Goal: Information Seeking & Learning: Compare options

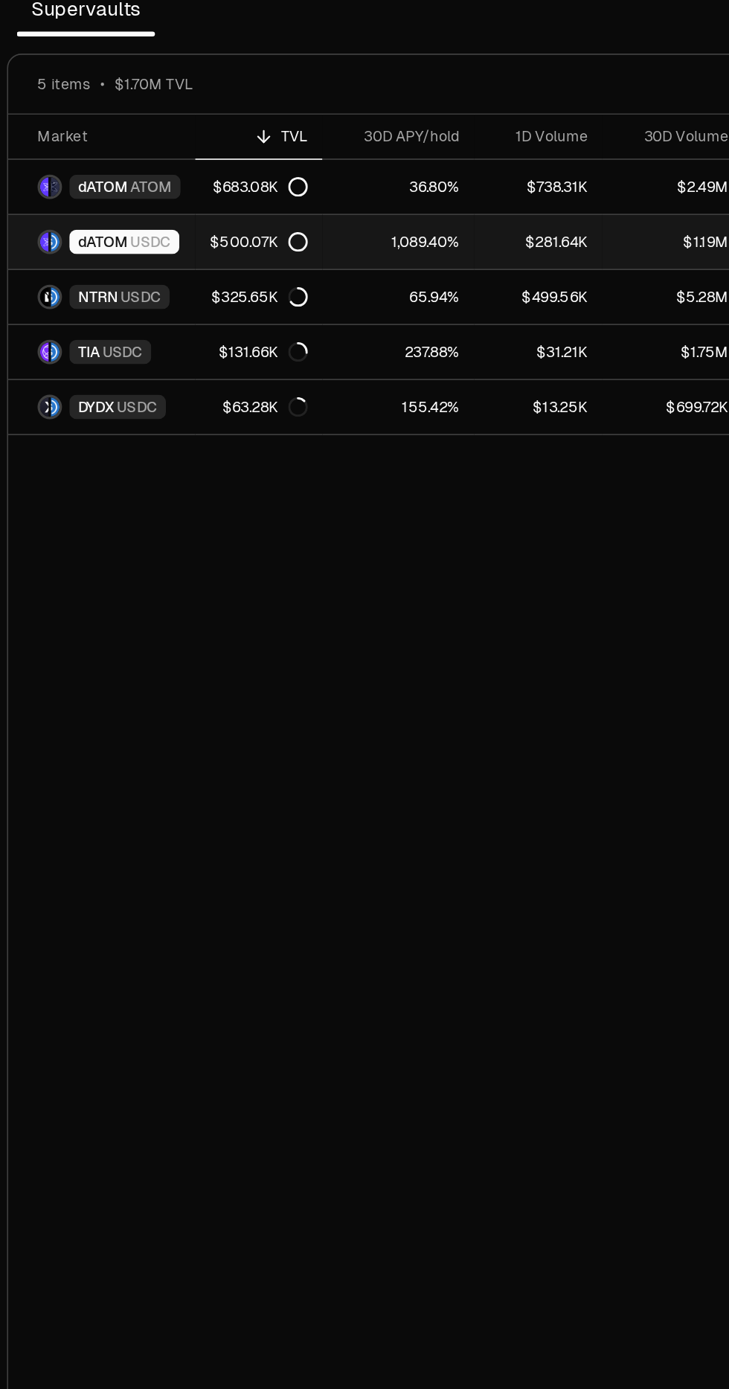
click at [389, 360] on link "1,089.40%" at bounding box center [416, 364] width 92 height 33
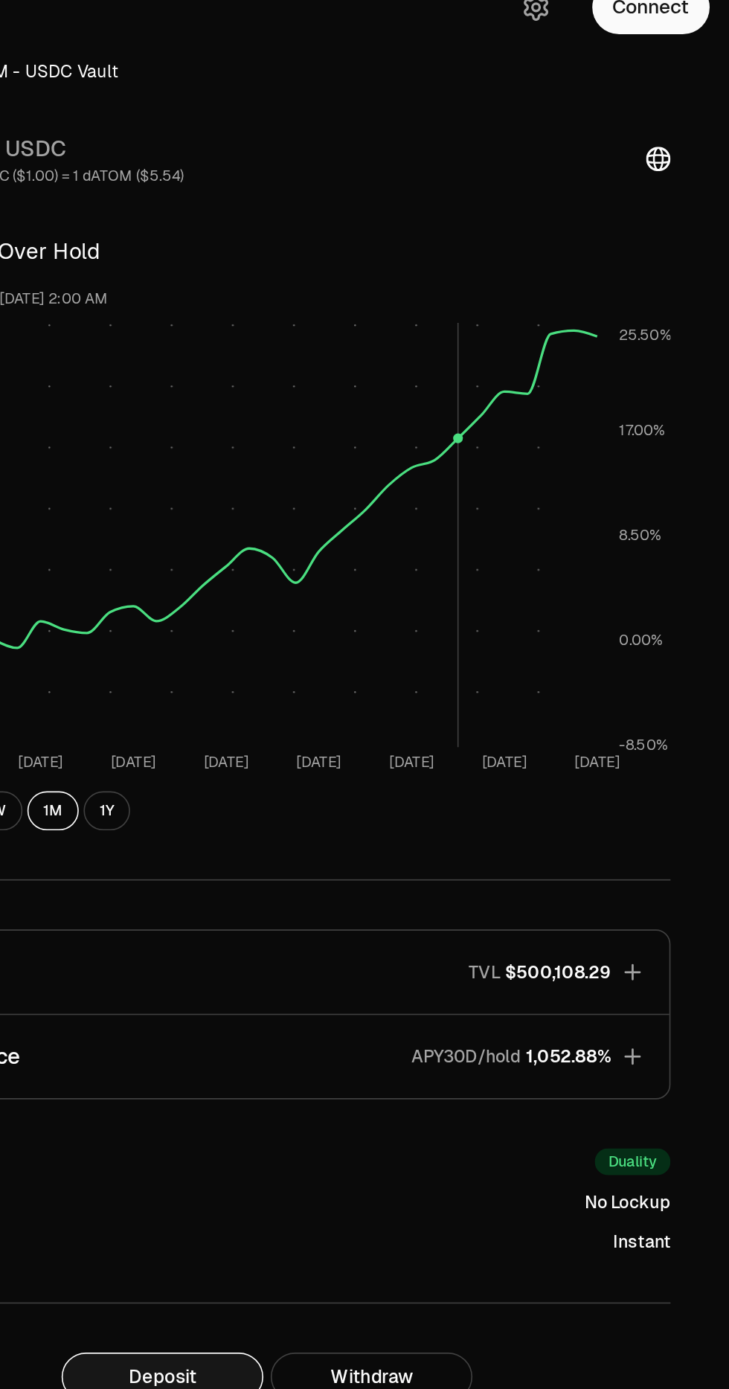
click at [675, 664] on icon "button" at bounding box center [670, 666] width 15 height 15
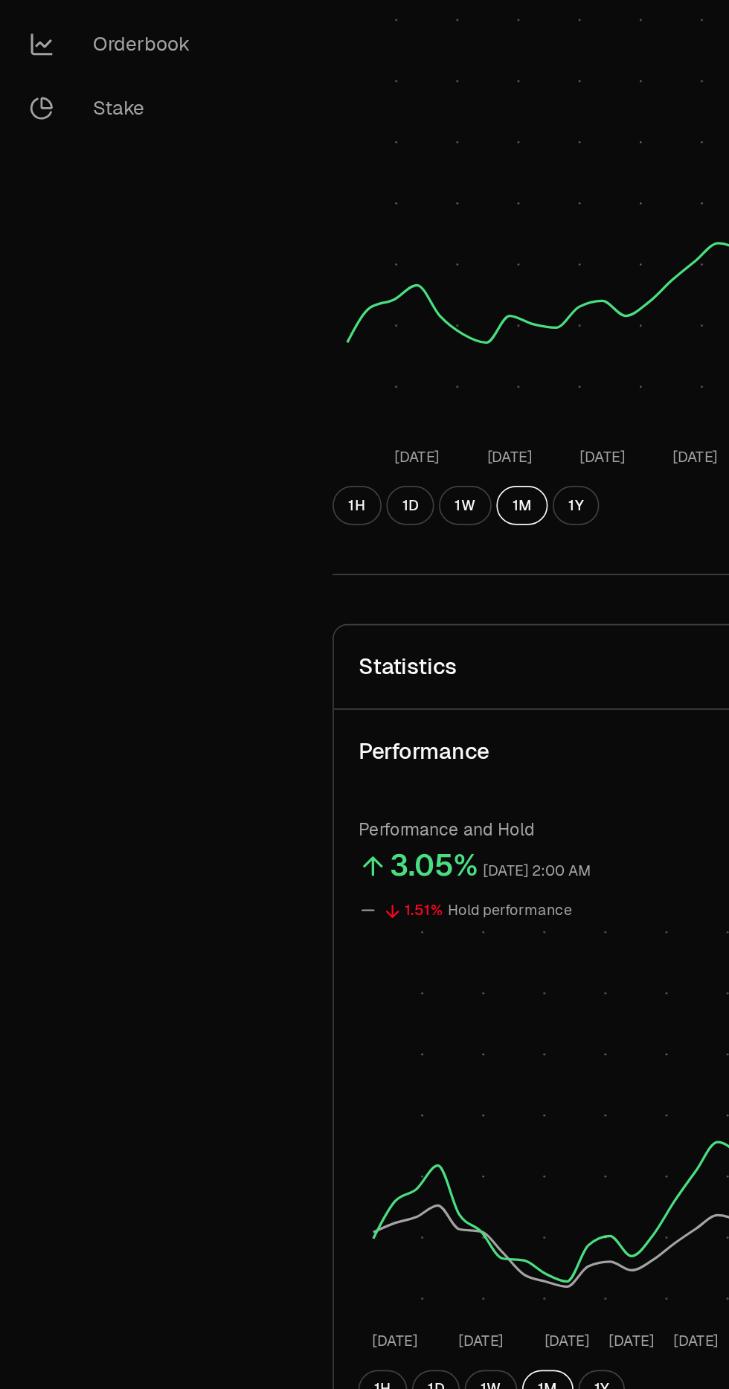
click at [260, 1060] on button "1D" at bounding box center [265, 1055] width 29 height 24
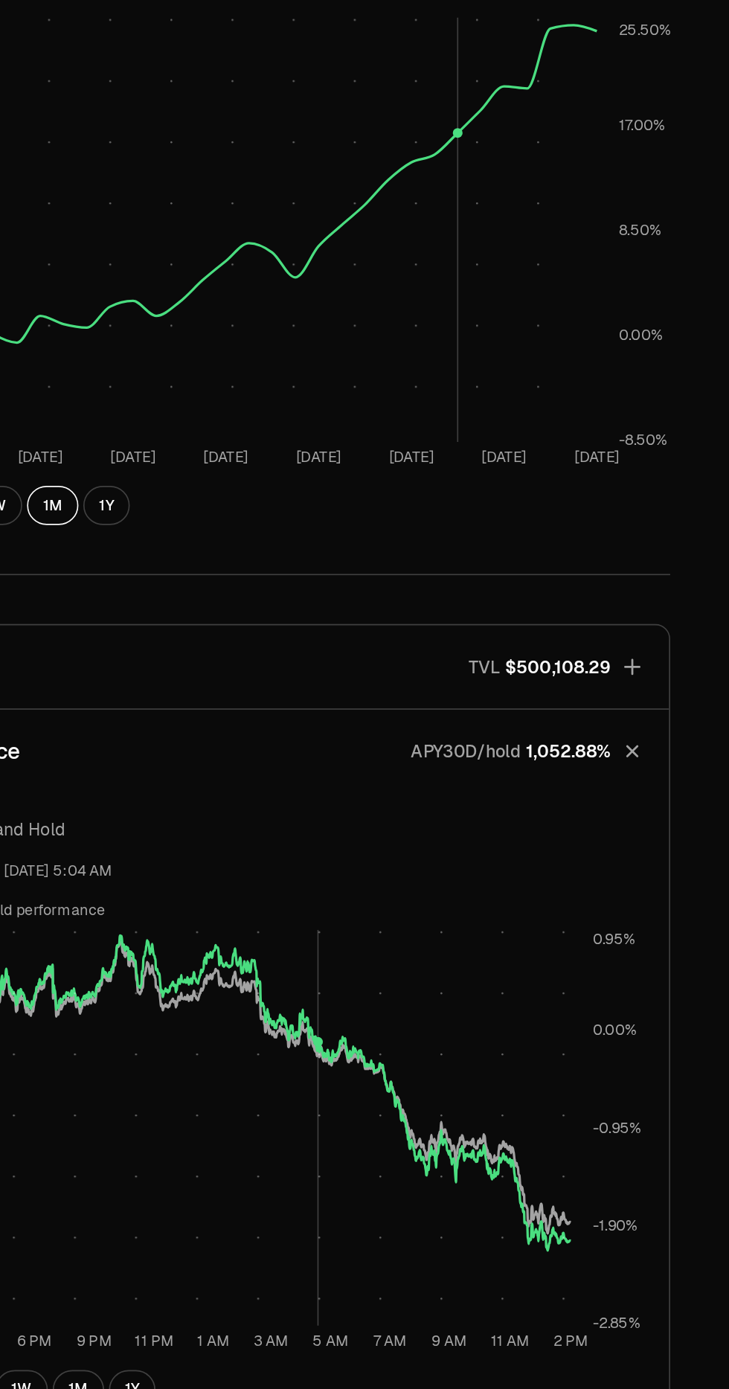
click at [626, 980] on rect at bounding box center [429, 895] width 405 height 241
click at [639, 980] on icon "[DATE] 4 PM 6 PM 9 PM 11 PM 1 AM 3 AM 5 AM 7 AM 9 AM 11 AM 2 PM -2.85% -1.90% -…" at bounding box center [448, 904] width 460 height 259
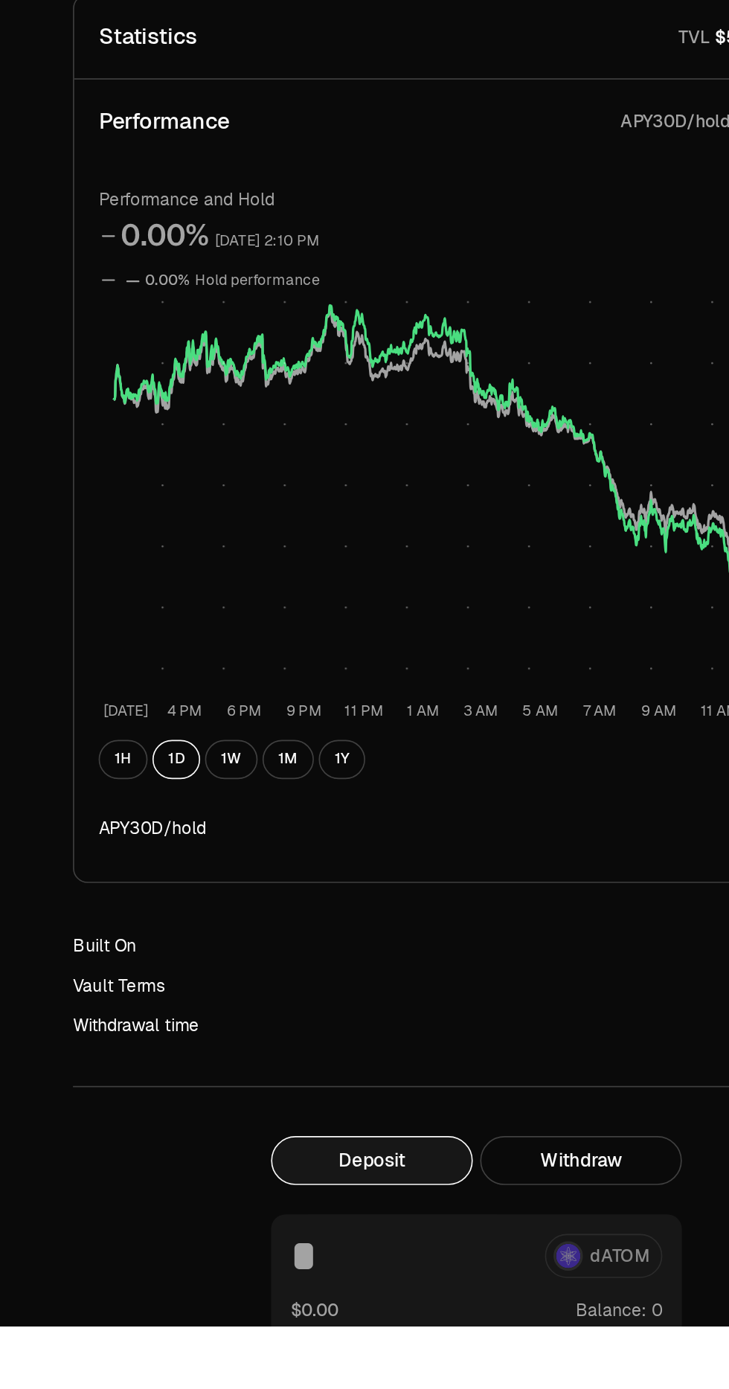
scroll to position [10, 0]
click at [300, 1039] on button "1W" at bounding box center [299, 1044] width 32 height 24
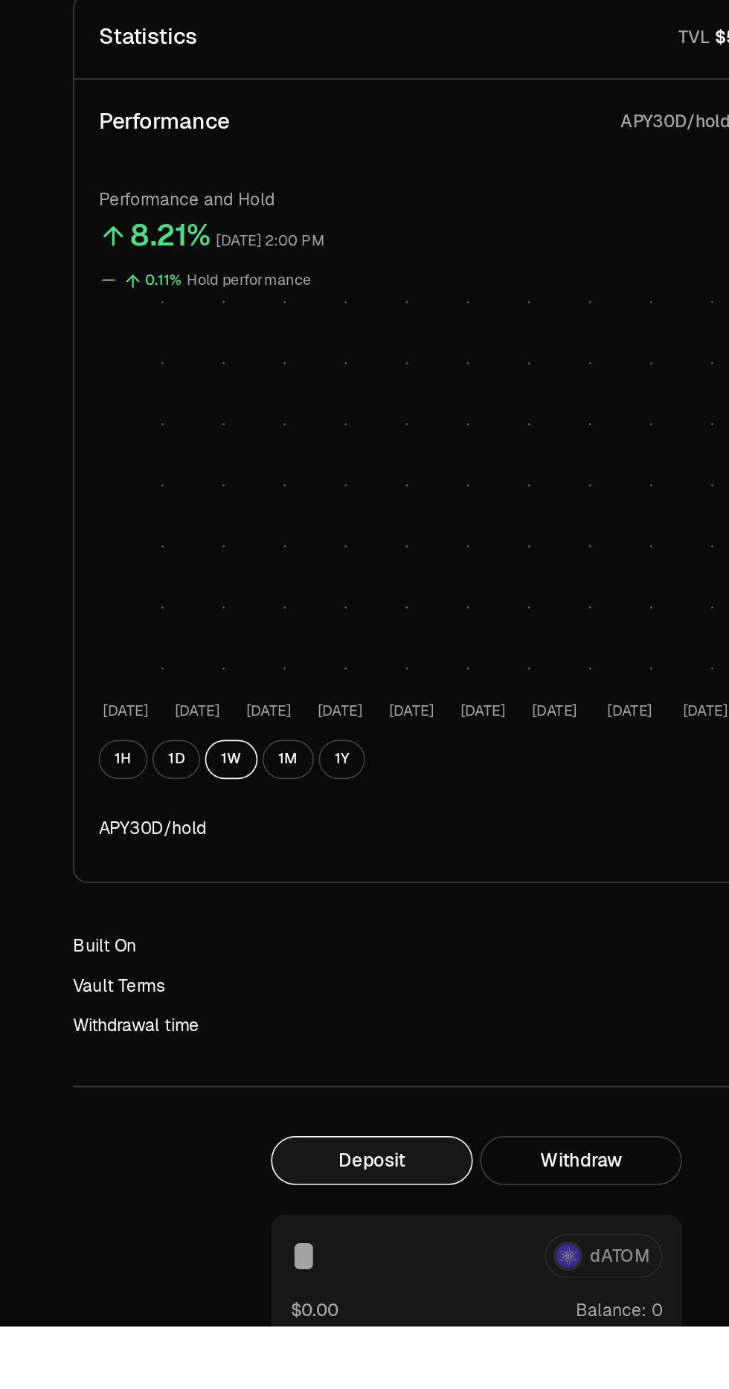
click at [260, 1047] on button "1D" at bounding box center [265, 1044] width 29 height 24
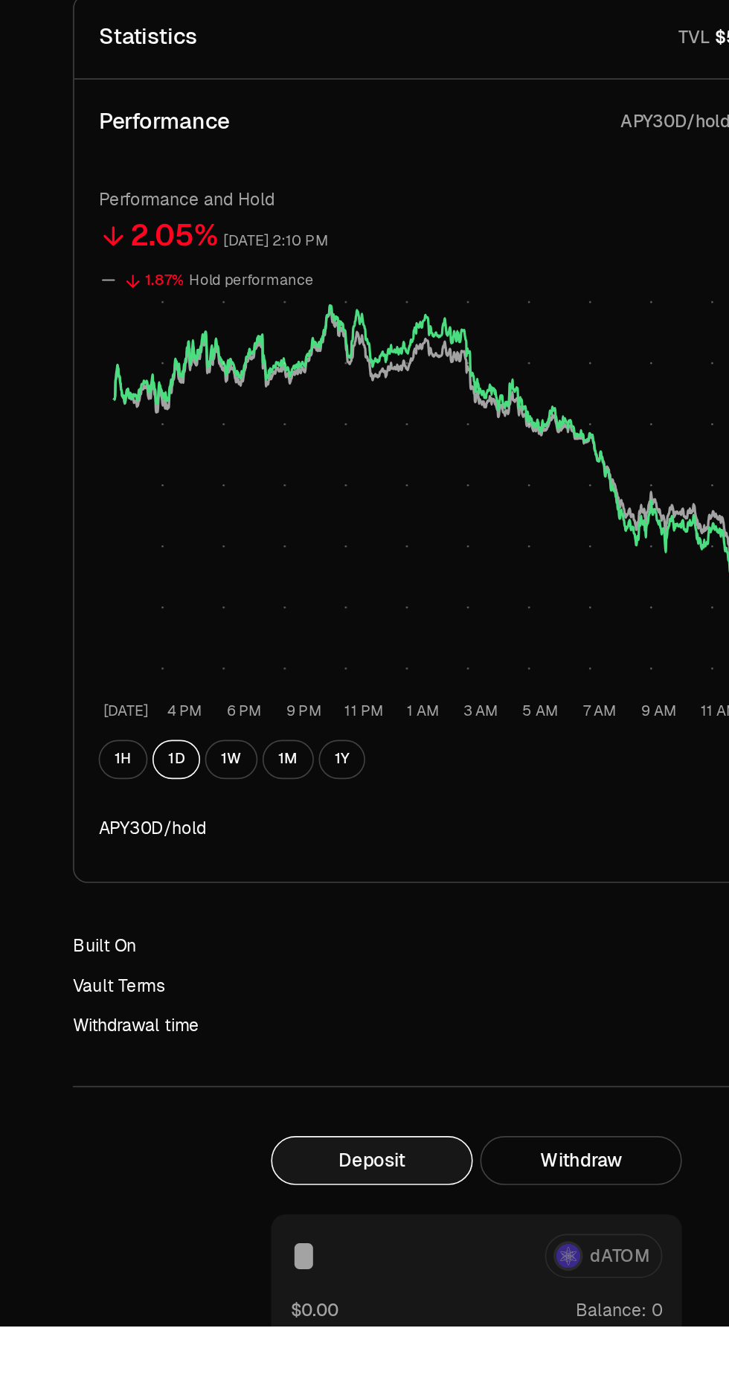
click at [297, 1043] on button "1W" at bounding box center [299, 1044] width 32 height 24
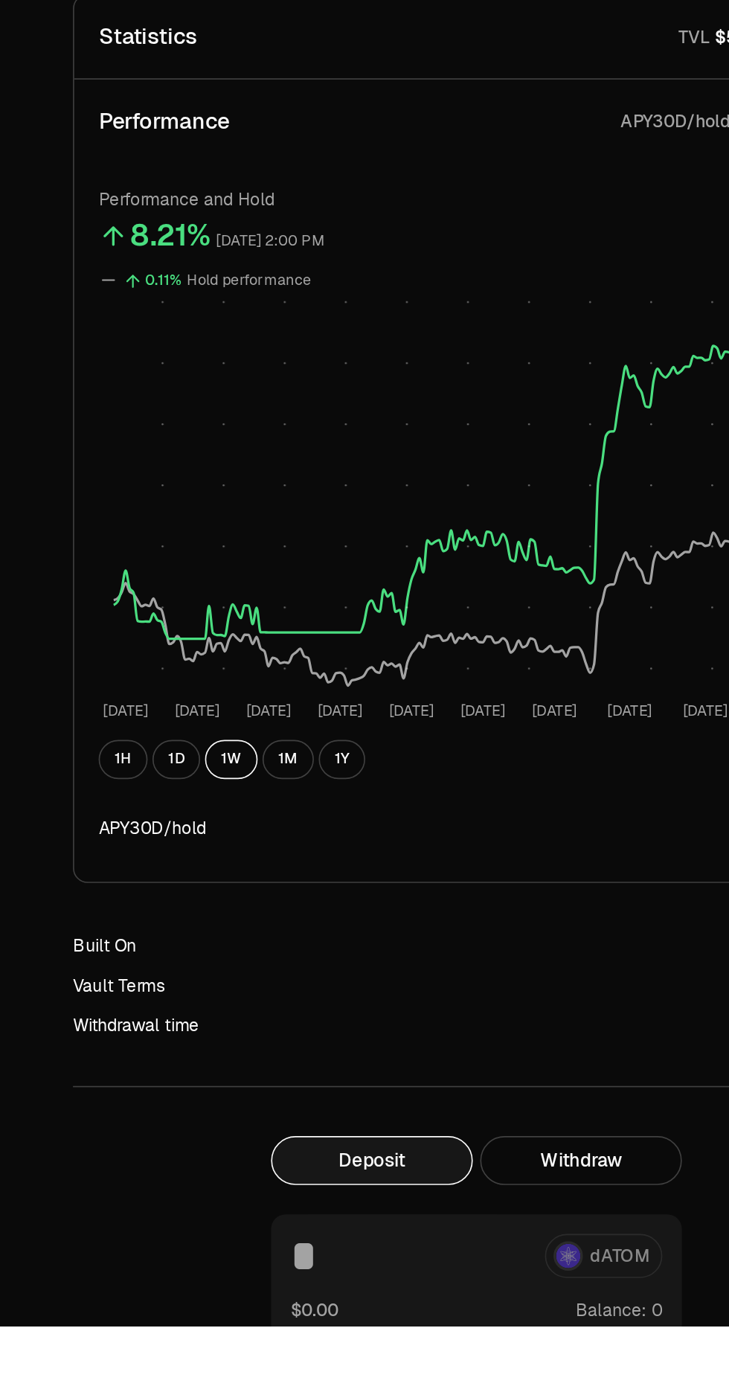
click at [328, 1041] on button "1M" at bounding box center [333, 1044] width 31 height 24
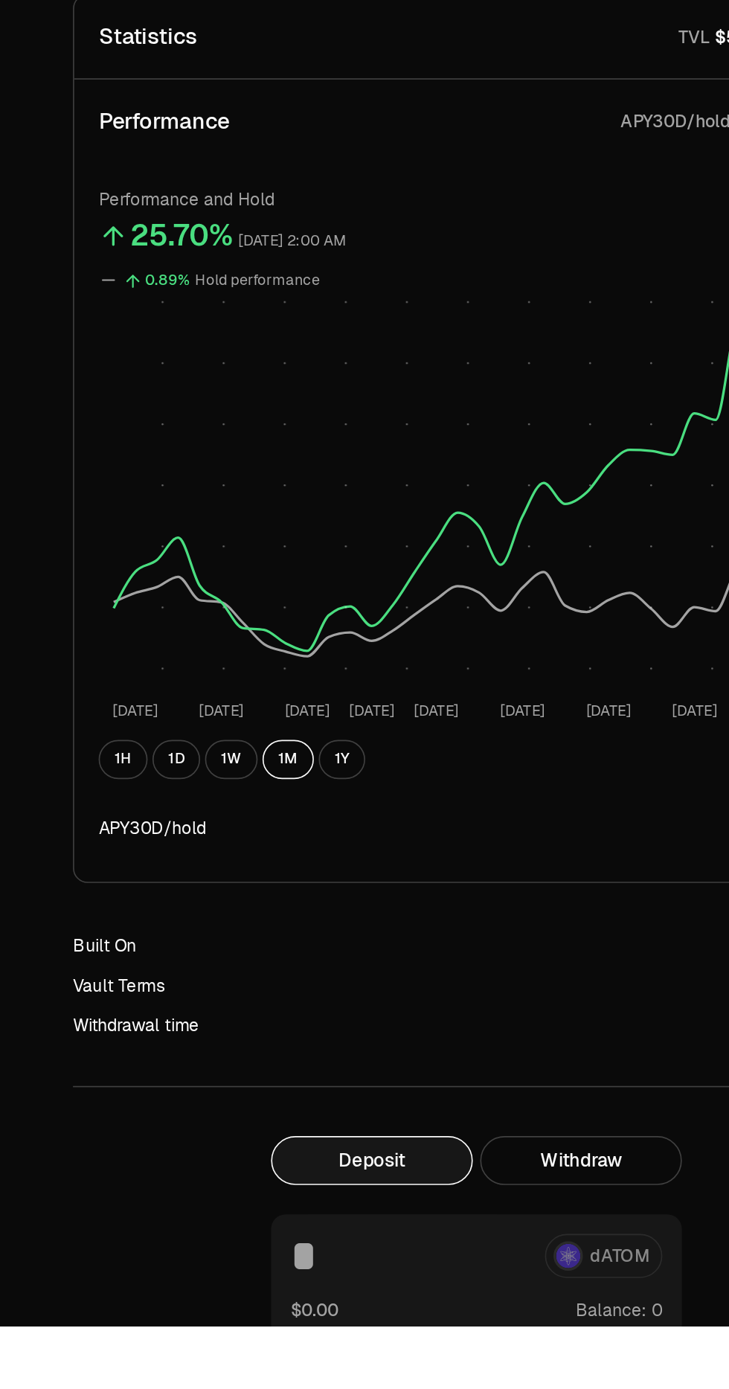
click at [232, 1043] on button "1H" at bounding box center [233, 1044] width 30 height 24
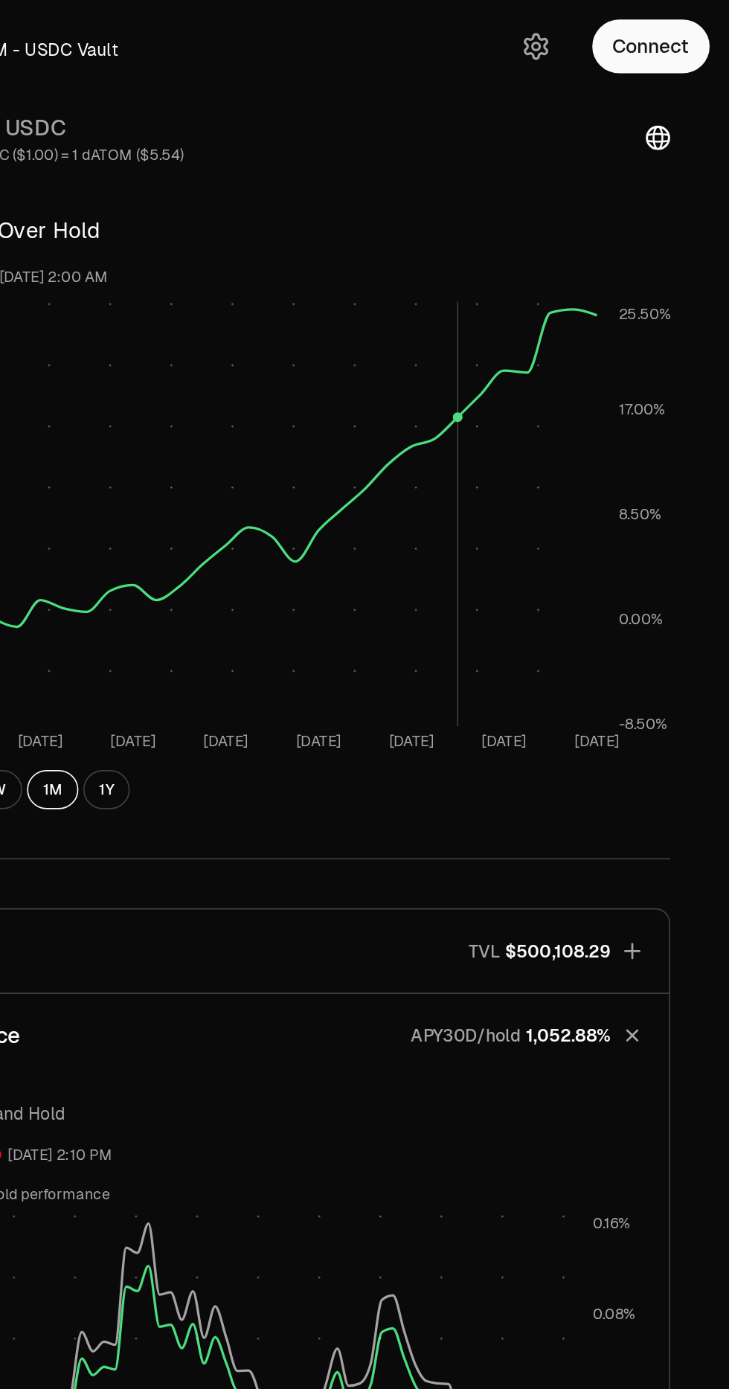
scroll to position [0, 0]
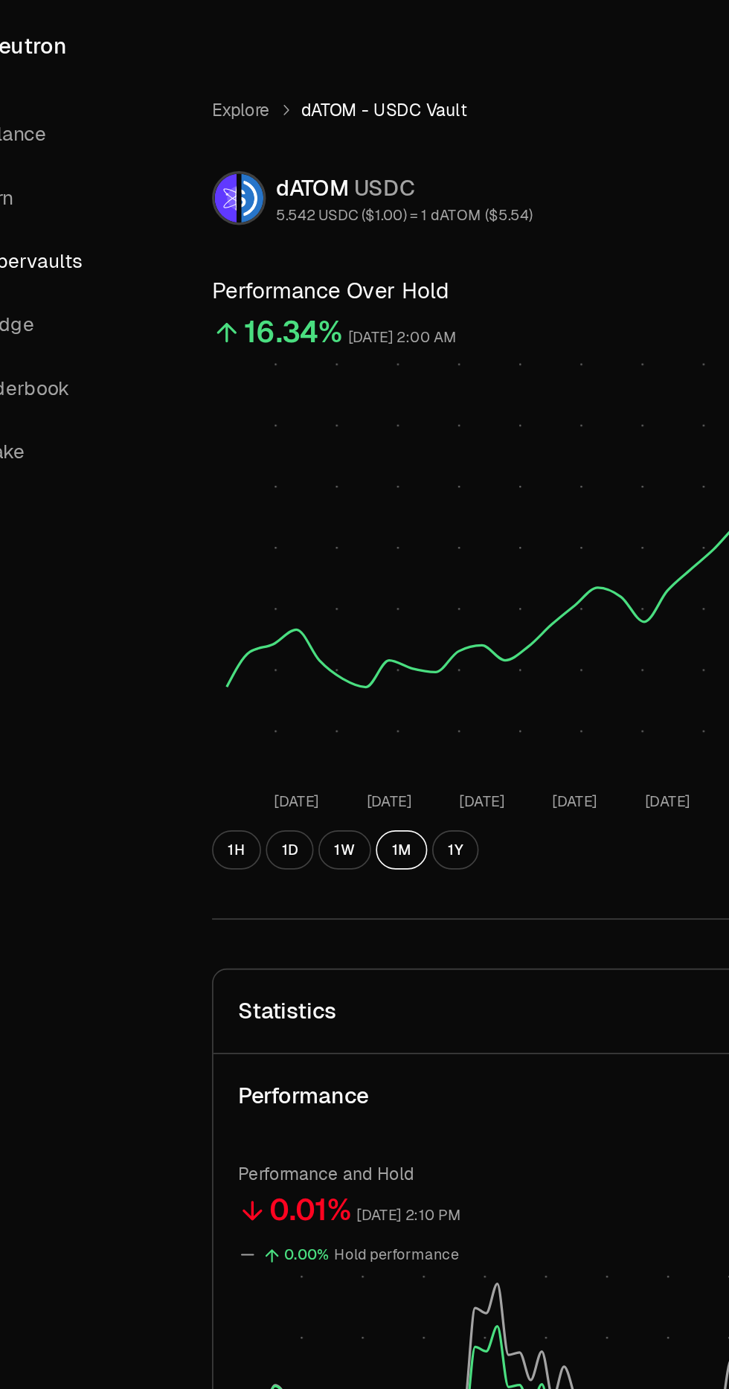
click at [419, 609] on button "Statistics TVL $500,108.29" at bounding box center [447, 615] width 489 height 51
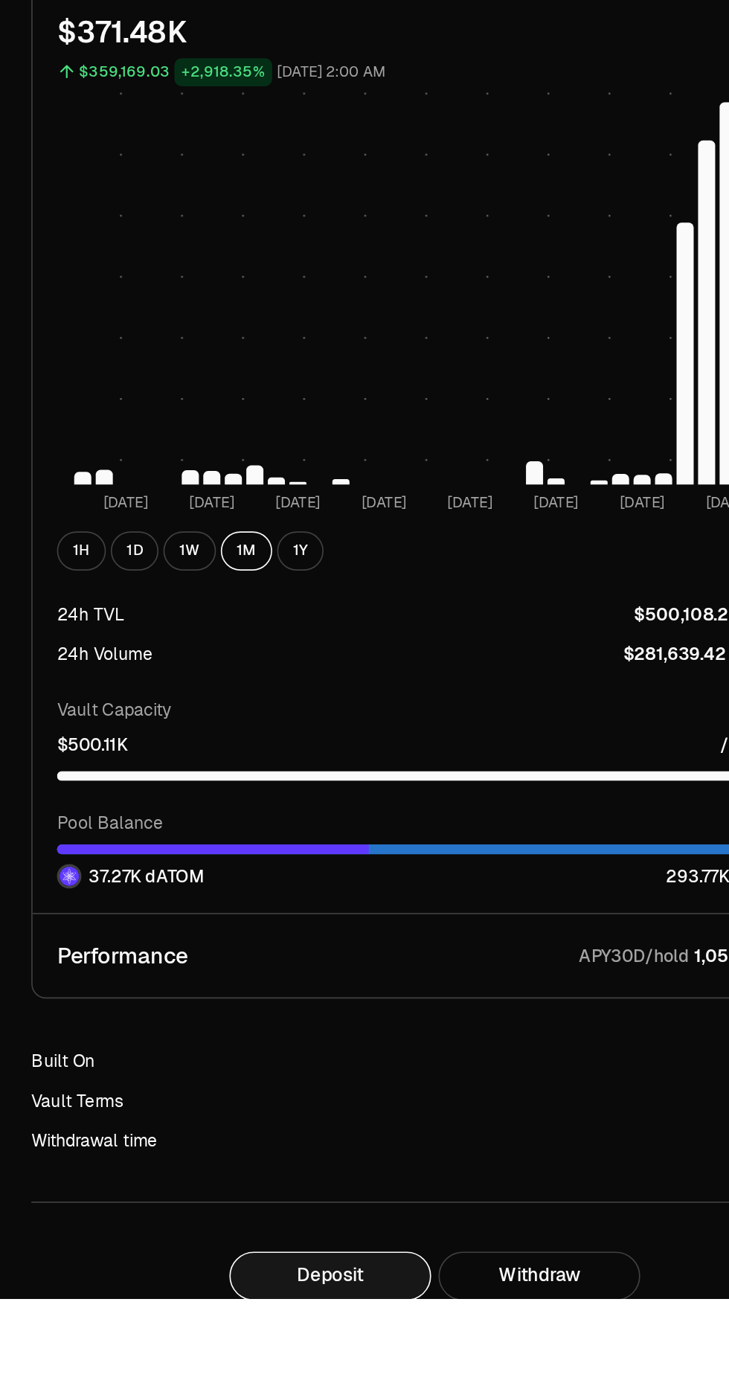
scroll to position [455, 0]
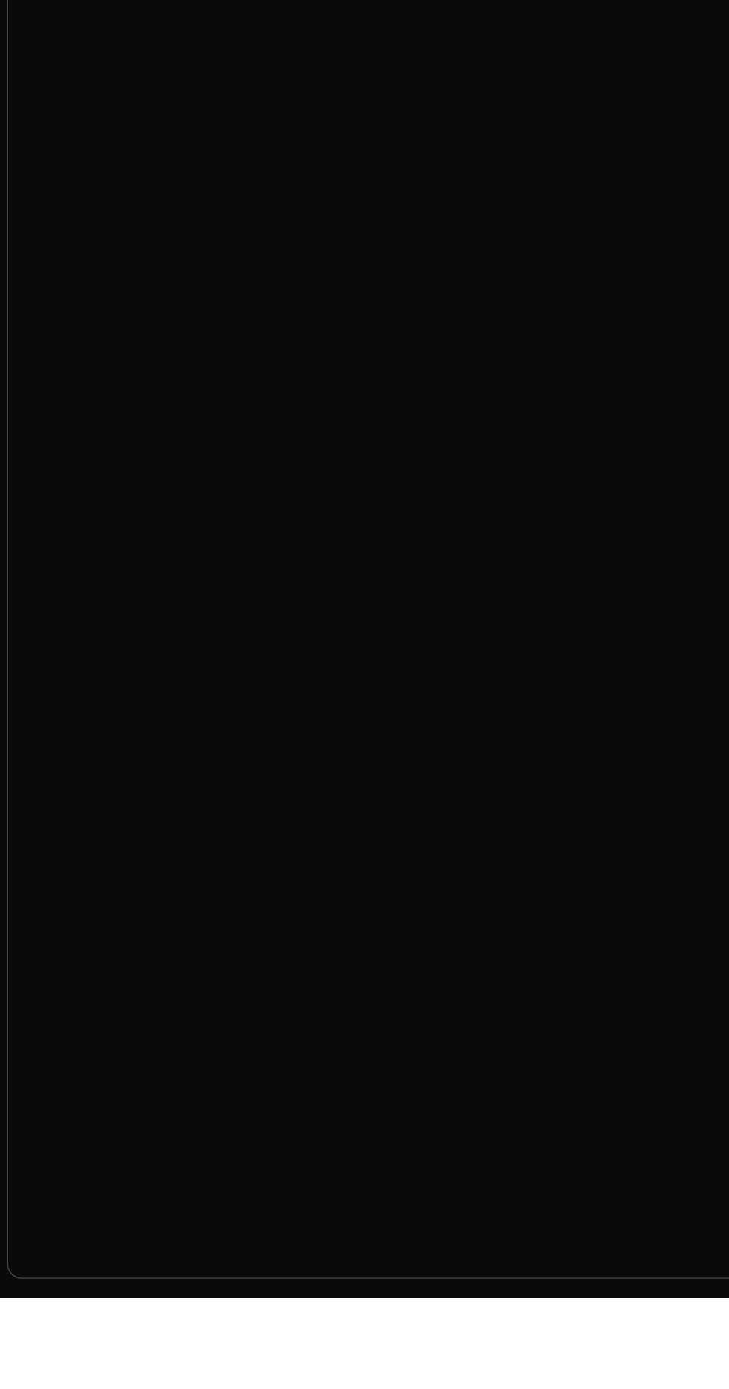
scroll to position [0, 8]
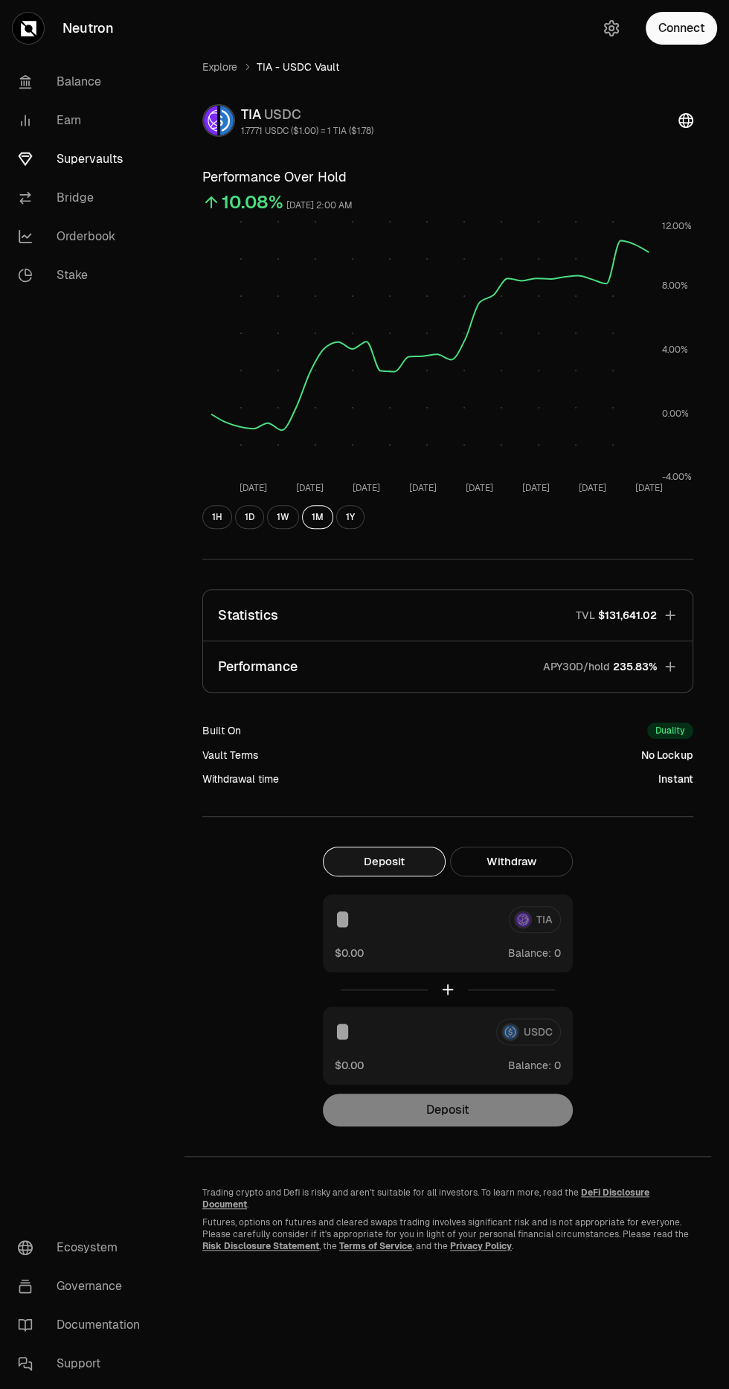
click at [100, 173] on link "Supervaults" at bounding box center [83, 159] width 155 height 39
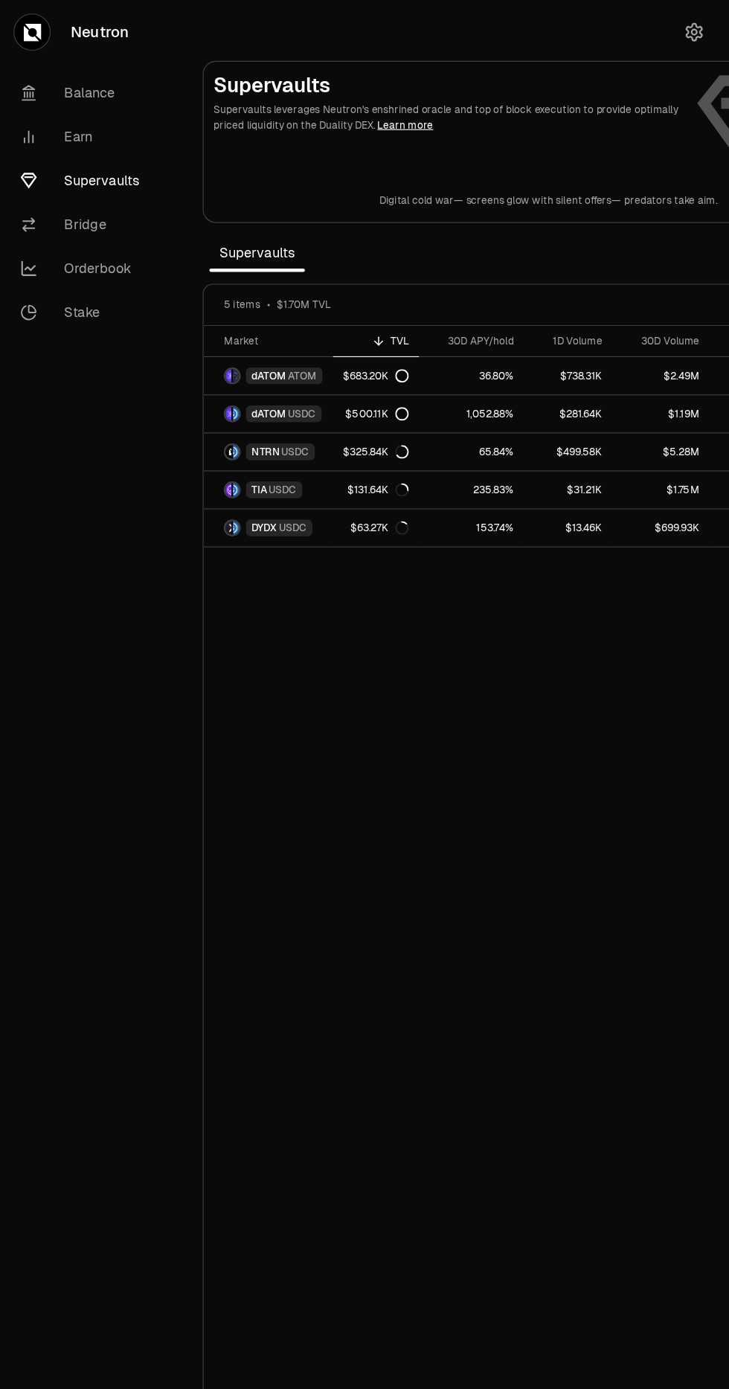
click at [68, 120] on link "Earn" at bounding box center [83, 120] width 155 height 39
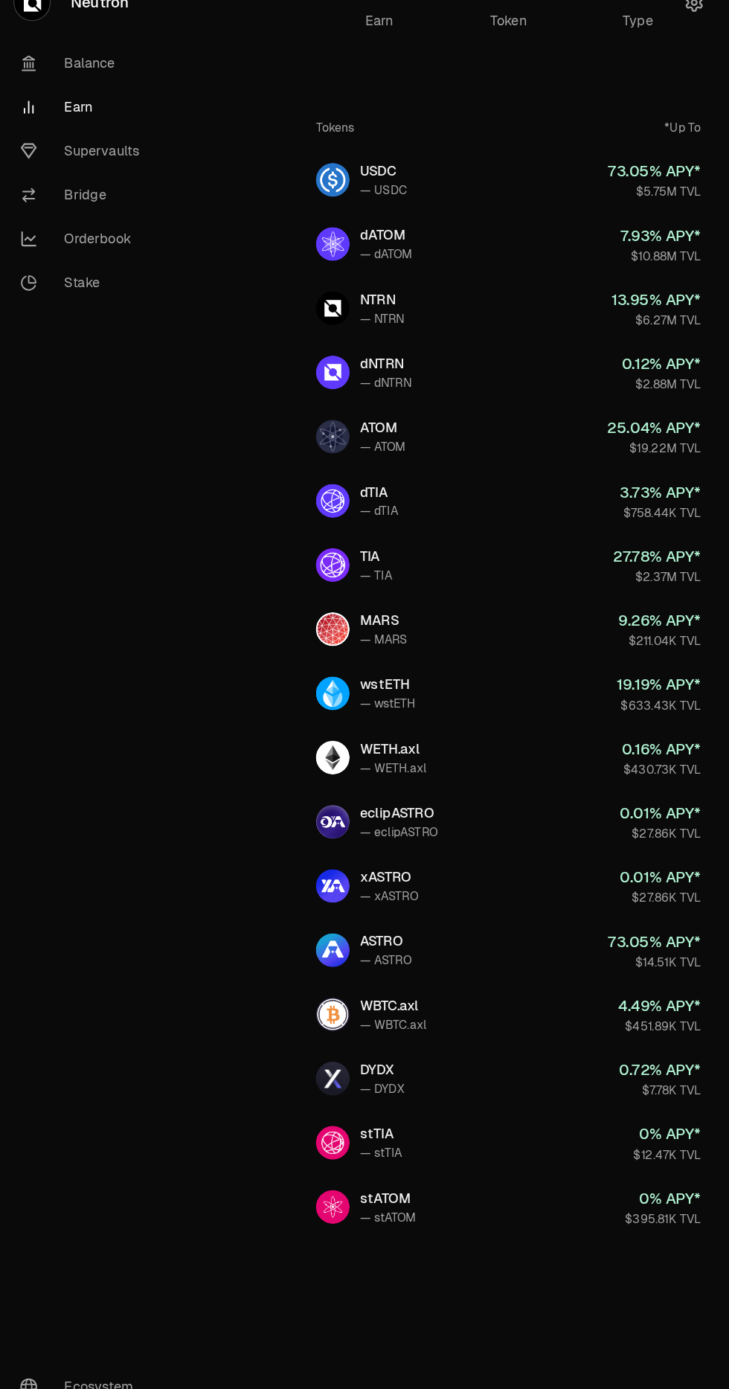
click at [470, 194] on link "USDC — USDC 73.05 % APY* $5.75M TVL" at bounding box center [447, 185] width 363 height 54
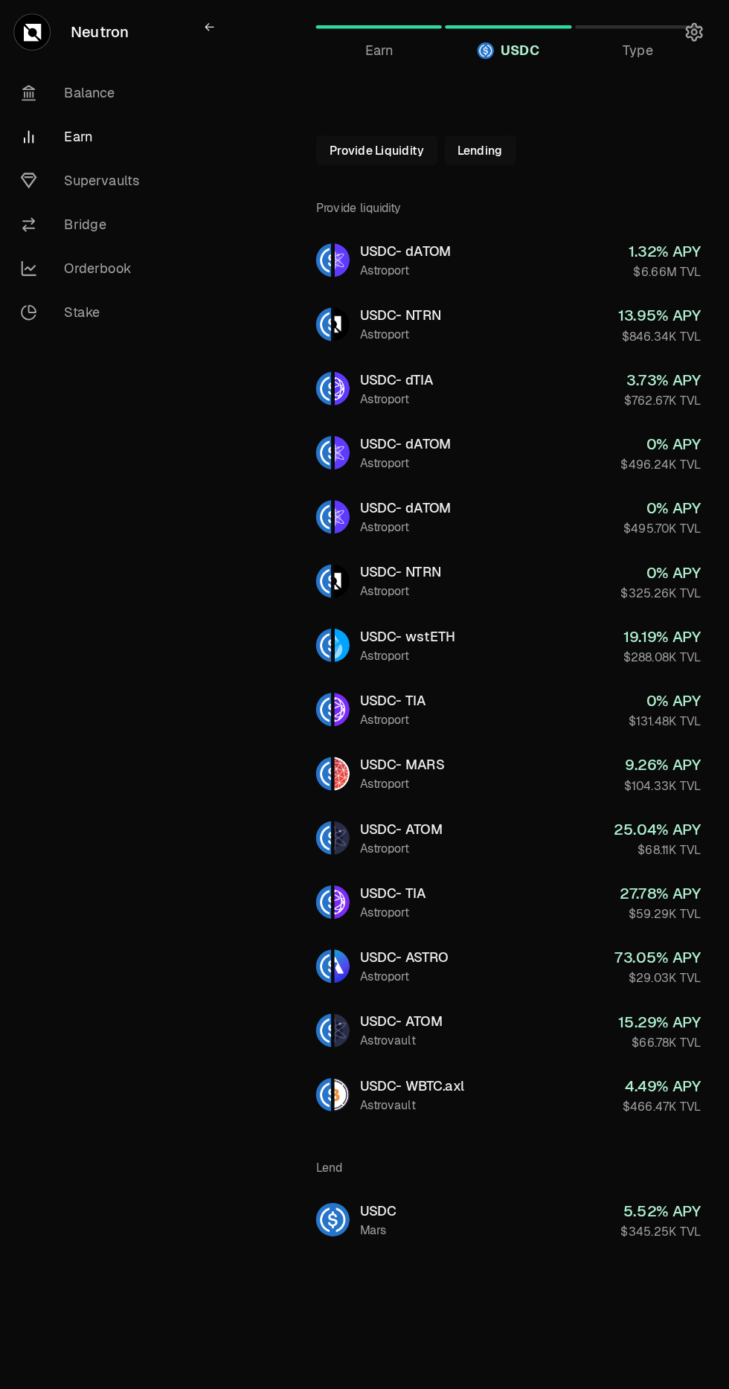
click at [67, 239] on link "Orderbook" at bounding box center [83, 236] width 155 height 39
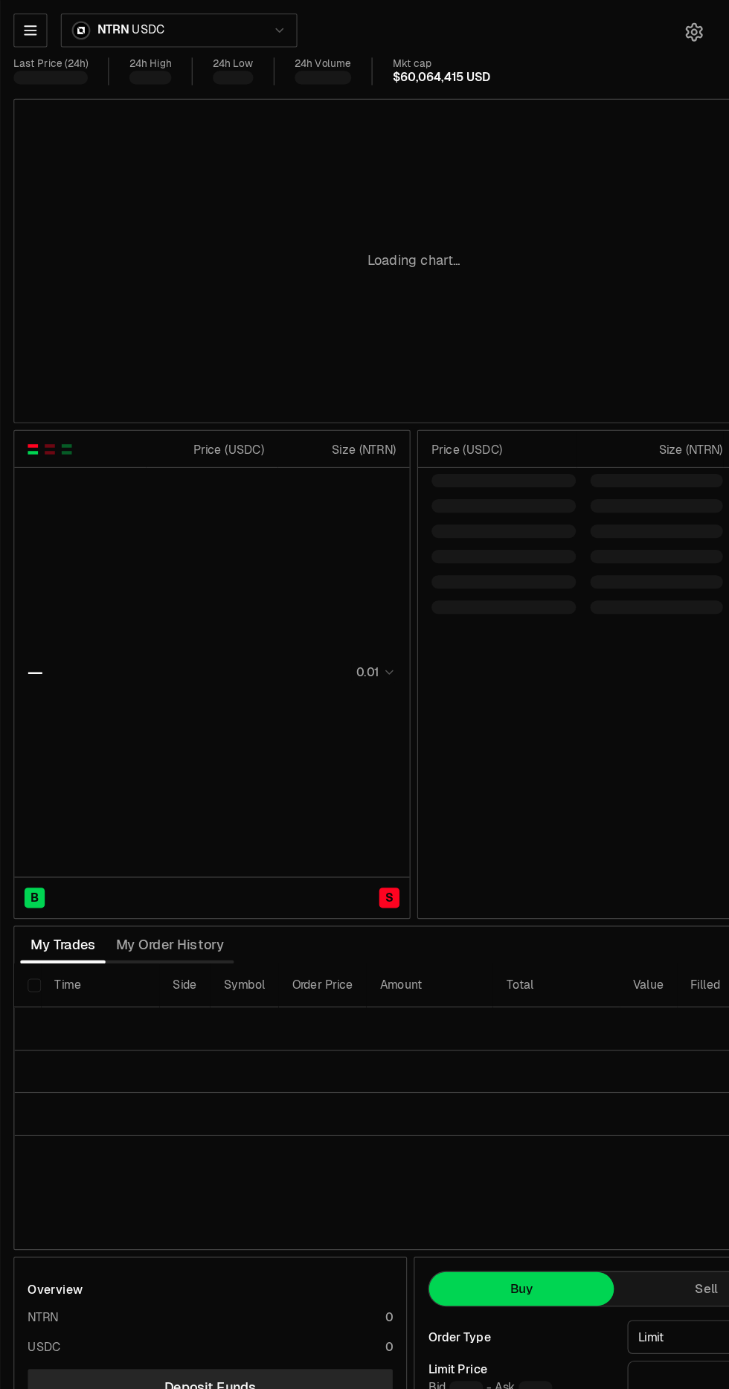
type input "********"
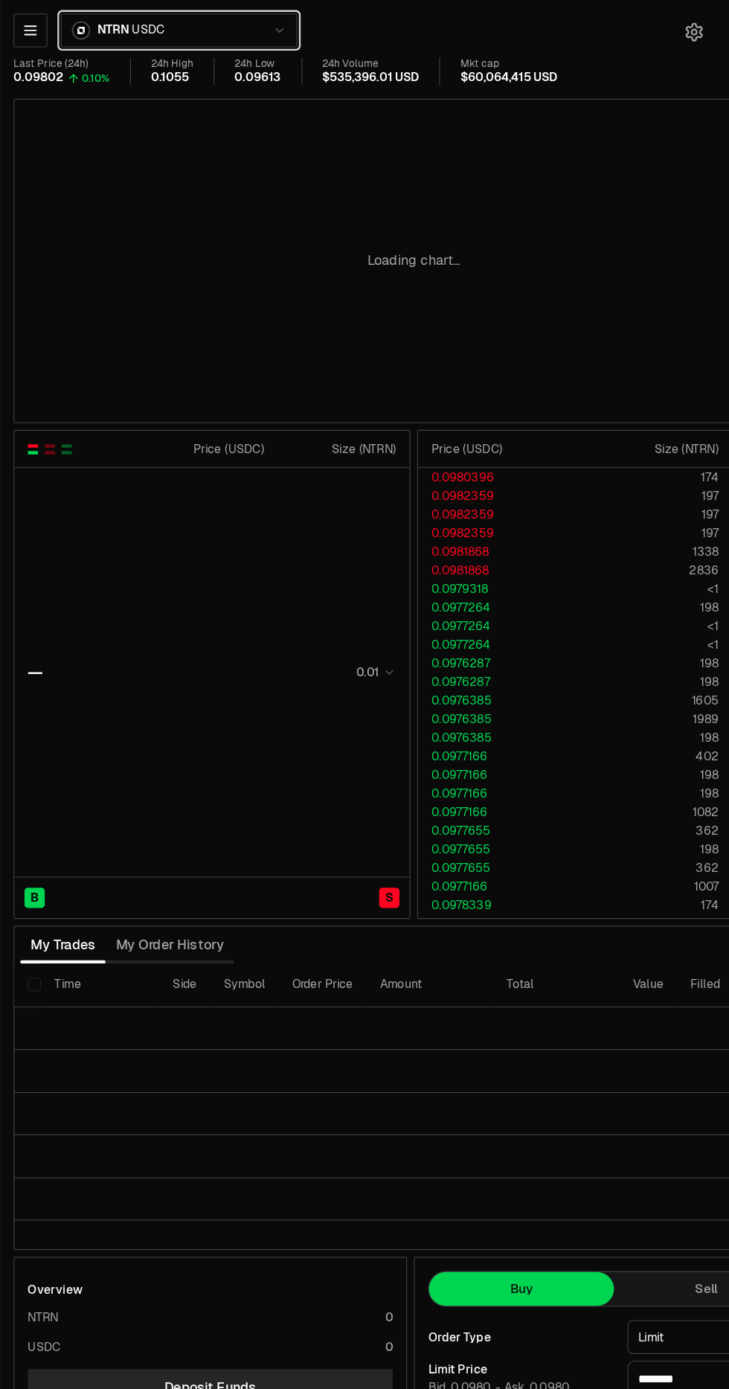
click at [132, 30] on span "USDC" at bounding box center [130, 26] width 28 height 13
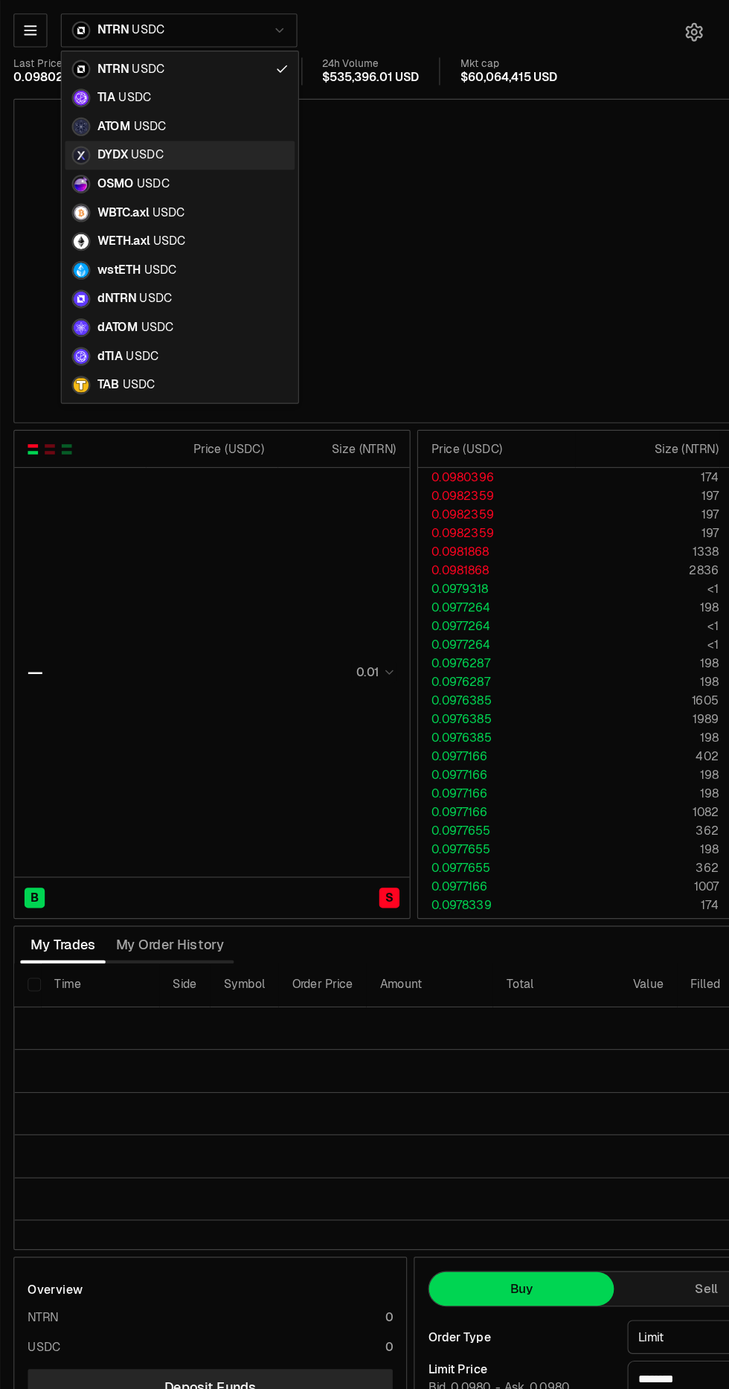
click at [122, 124] on div "DYDX USDC" at bounding box center [158, 136] width 202 height 25
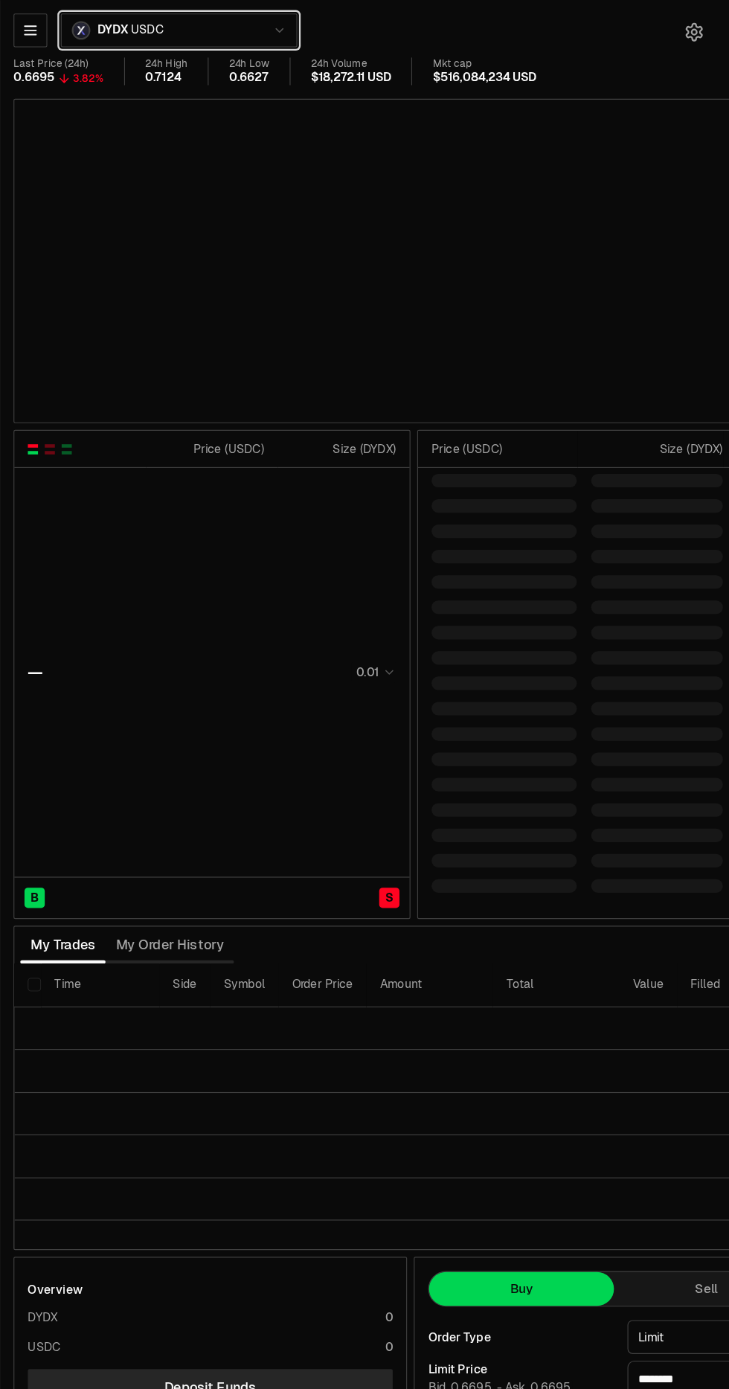
type input "********"
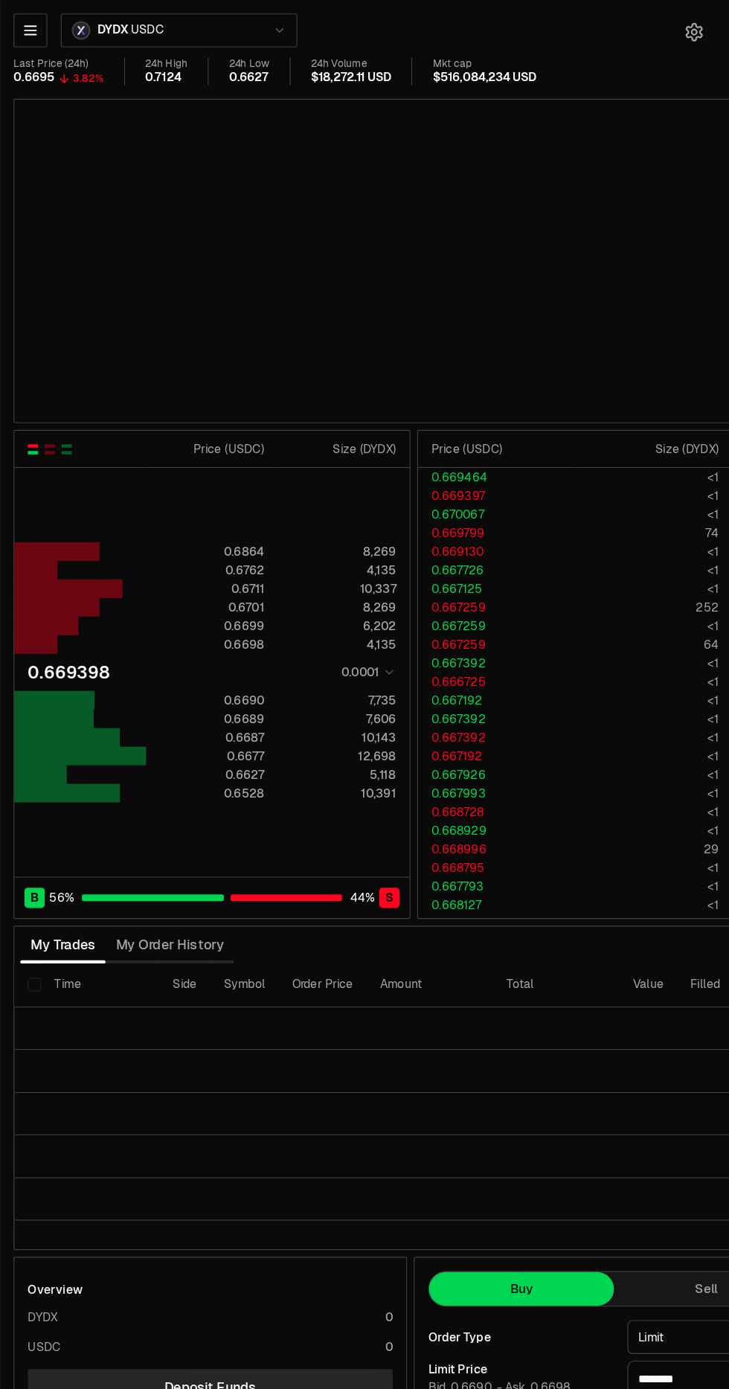
click at [25, 27] on icon "button" at bounding box center [26, 26] width 15 height 15
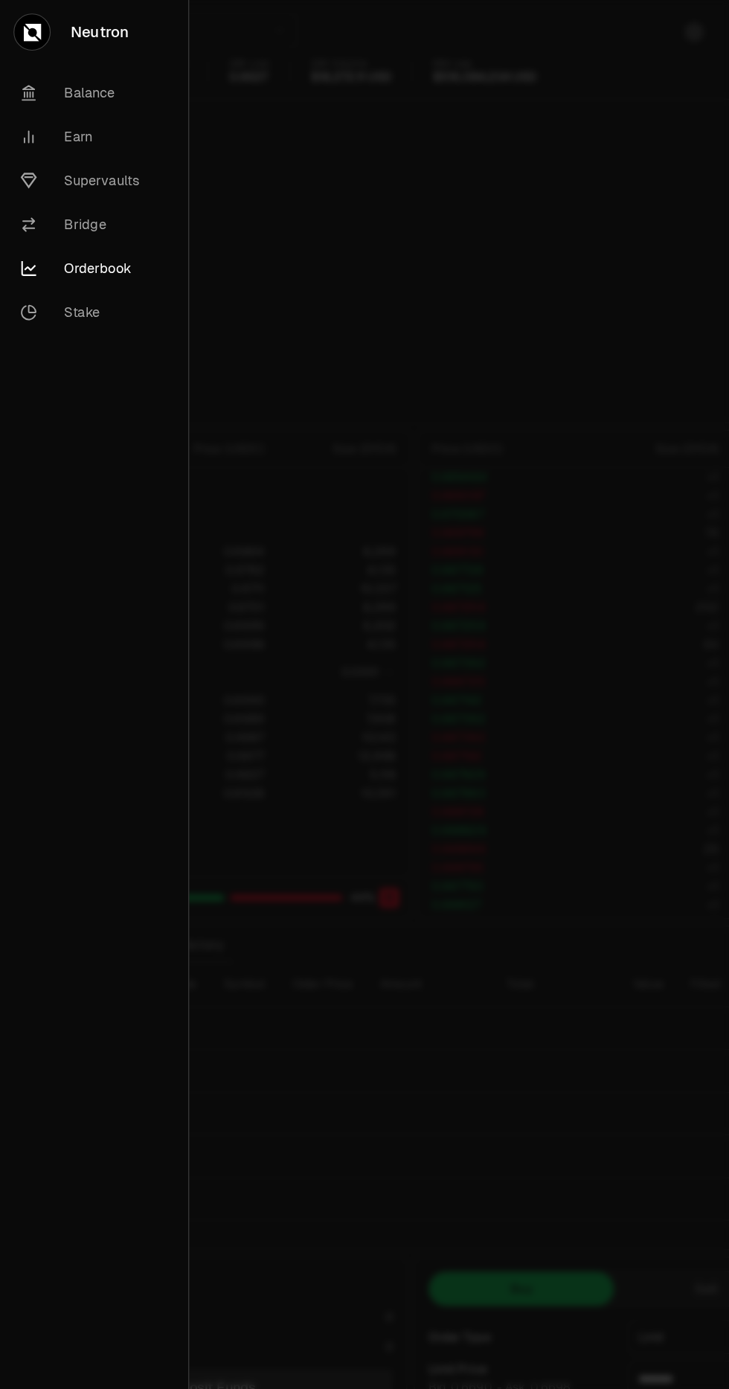
click at [76, 240] on link "Orderbook" at bounding box center [83, 236] width 154 height 39
click at [388, 620] on div at bounding box center [364, 694] width 729 height 1389
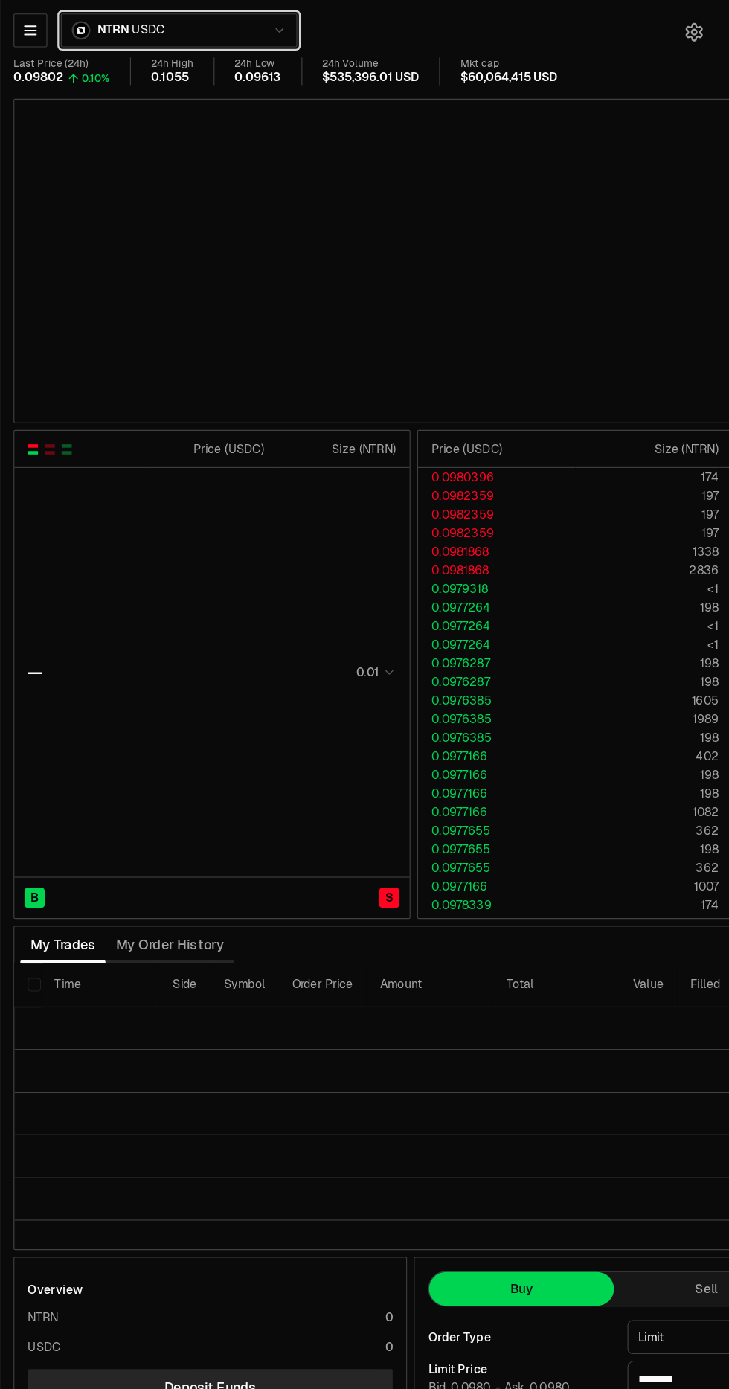
click at [82, 26] on div "NTRN USDC" at bounding box center [104, 27] width 82 height 16
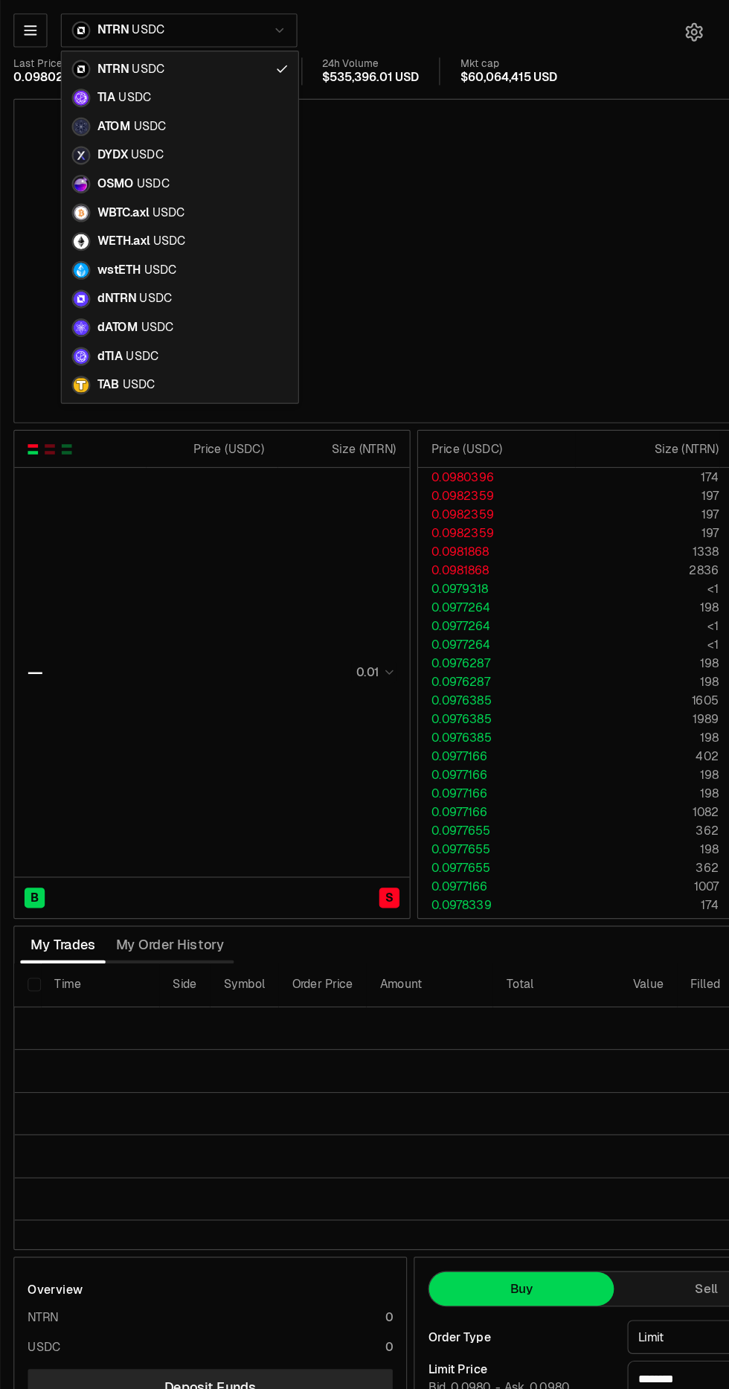
type input "********"
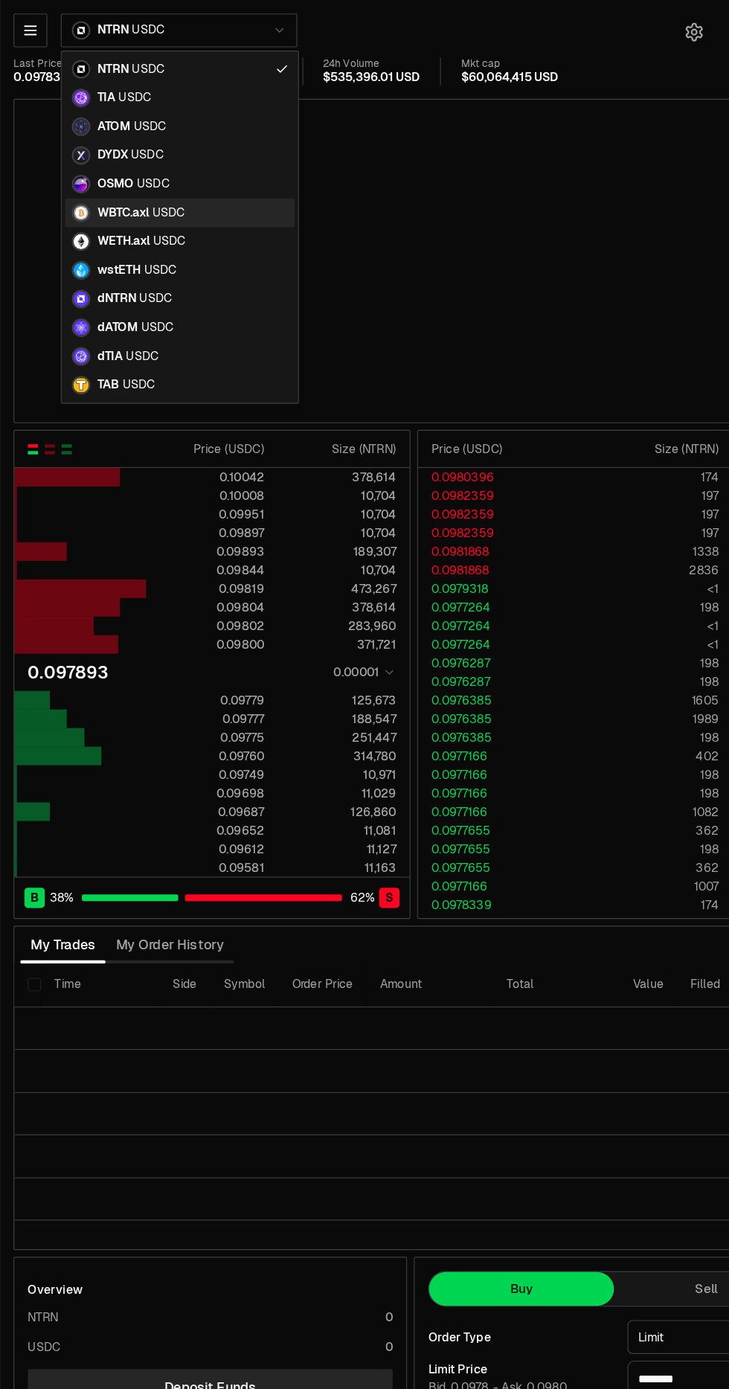
click at [109, 194] on div "WBTC.axl USDC" at bounding box center [113, 187] width 100 height 16
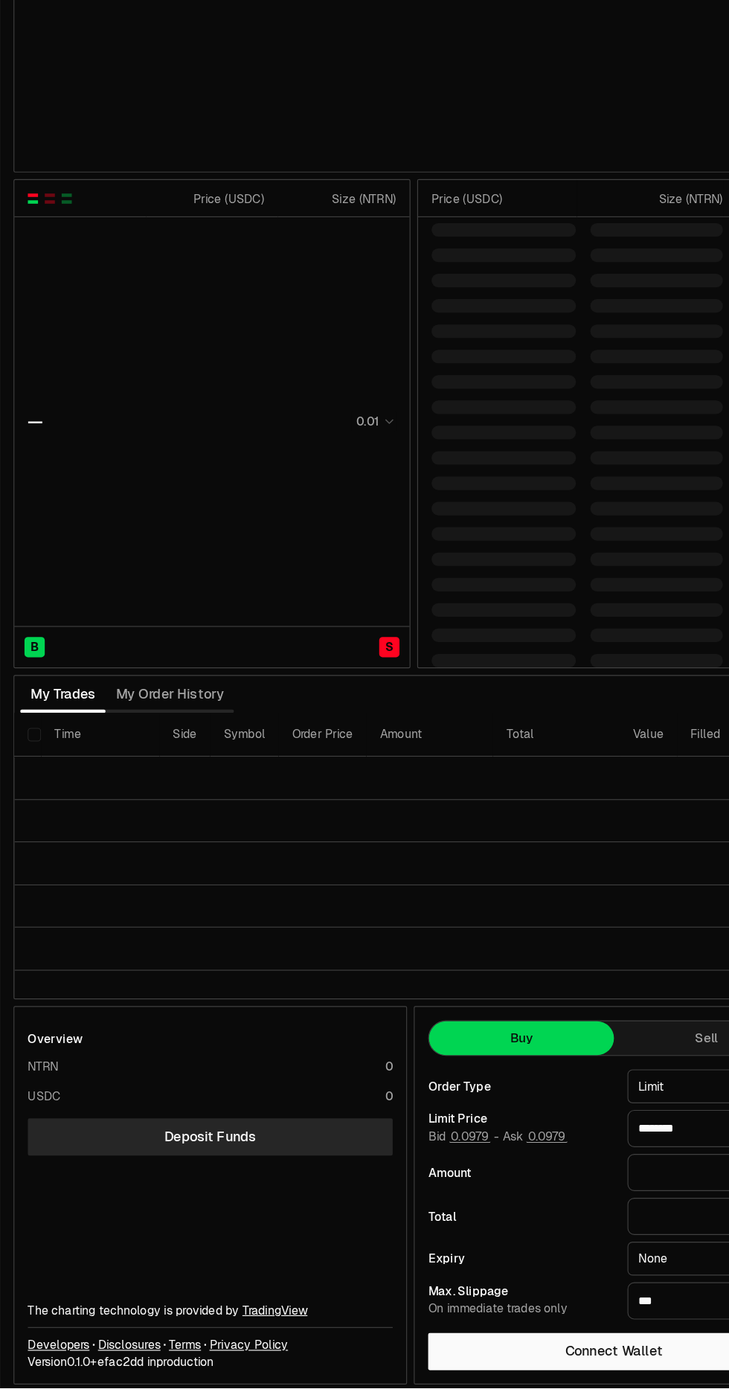
scroll to position [54, 0]
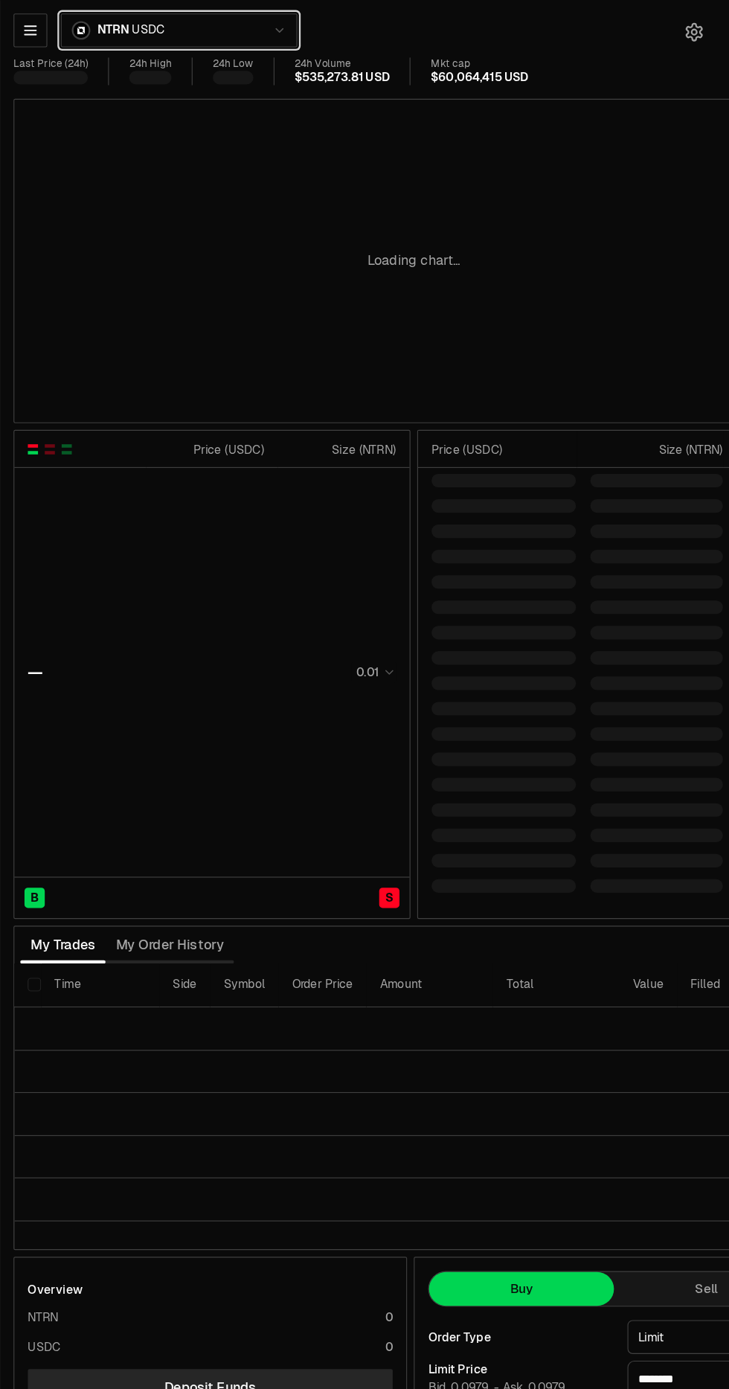
type input "********"
